Goal: Transaction & Acquisition: Obtain resource

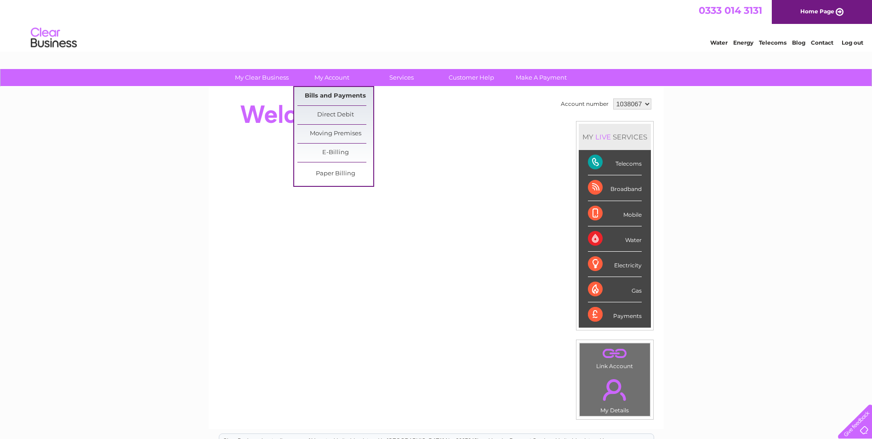
click at [346, 94] on link "Bills and Payments" at bounding box center [336, 96] width 76 height 18
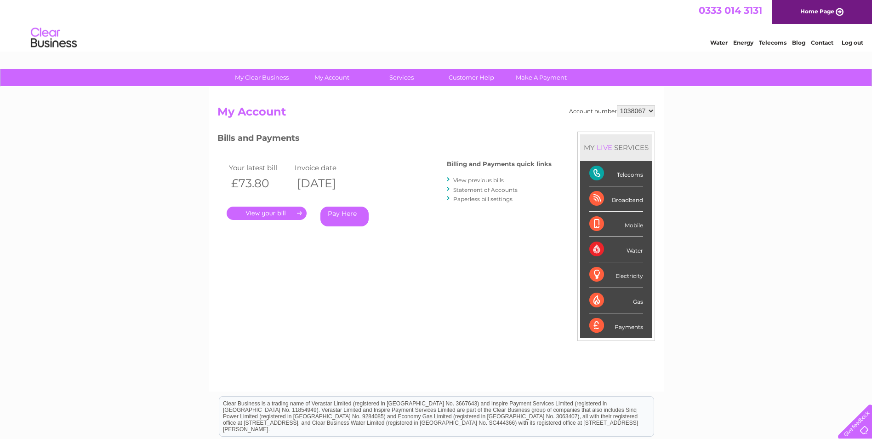
click at [272, 206] on link "." at bounding box center [267, 212] width 80 height 13
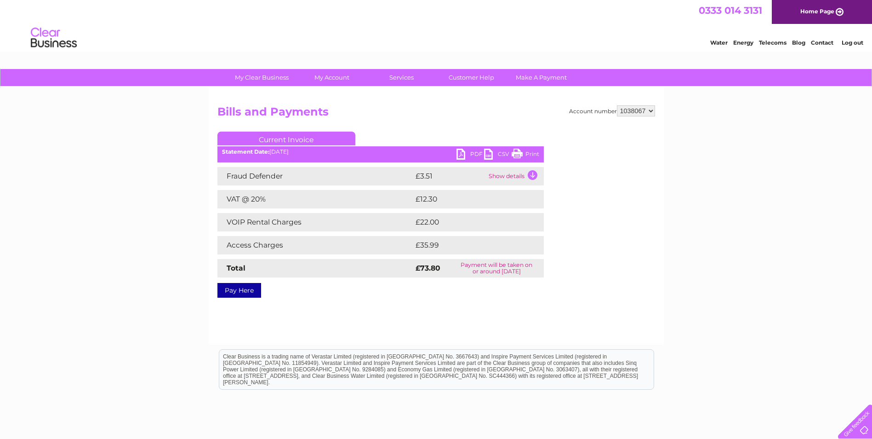
click at [469, 153] on link "PDF" at bounding box center [471, 155] width 28 height 13
click at [468, 148] on ul "Current Invoice" at bounding box center [381, 140] width 326 height 17
click at [467, 149] on link "PDF" at bounding box center [471, 155] width 28 height 13
click at [466, 151] on link "PDF" at bounding box center [471, 155] width 28 height 13
click at [468, 150] on link "PDF" at bounding box center [471, 155] width 28 height 13
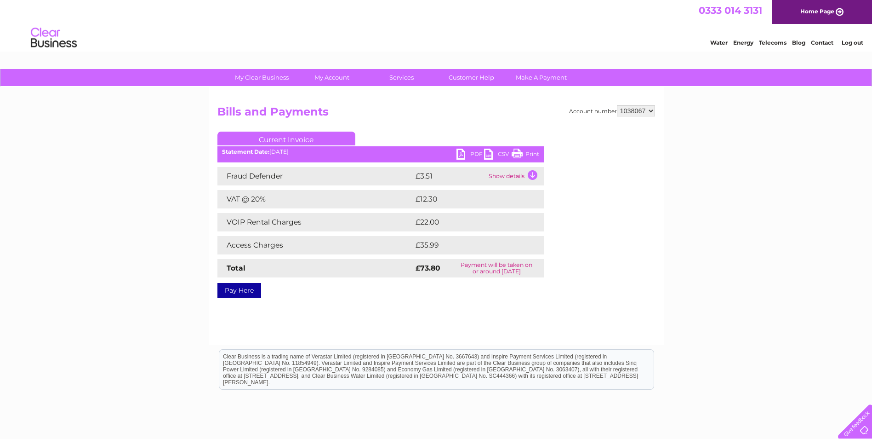
click at [464, 155] on link "PDF" at bounding box center [471, 155] width 28 height 13
